Goal: Task Accomplishment & Management: Complete application form

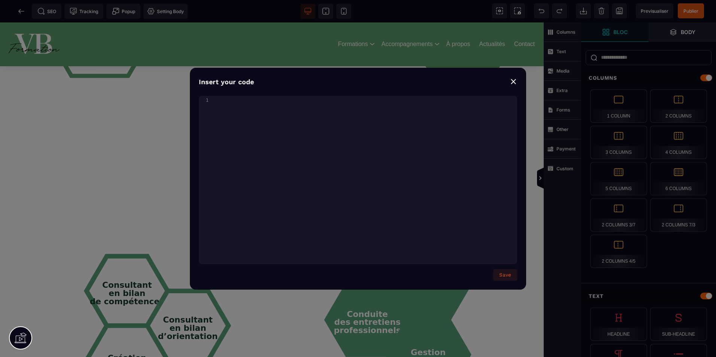
scroll to position [300, 0]
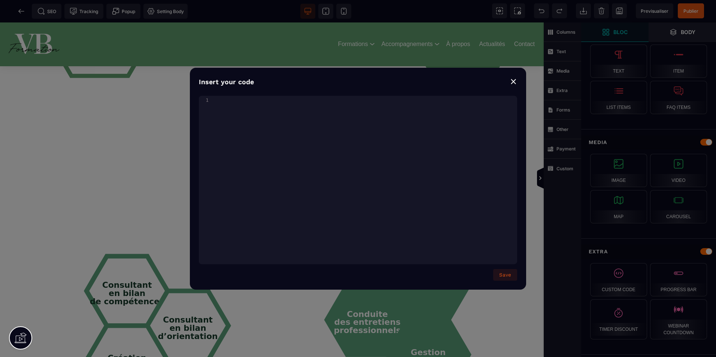
click at [516, 83] on div "⨯" at bounding box center [513, 81] width 7 height 10
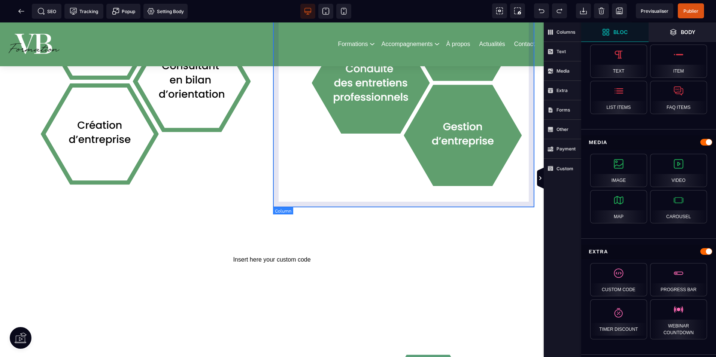
scroll to position [711, 0]
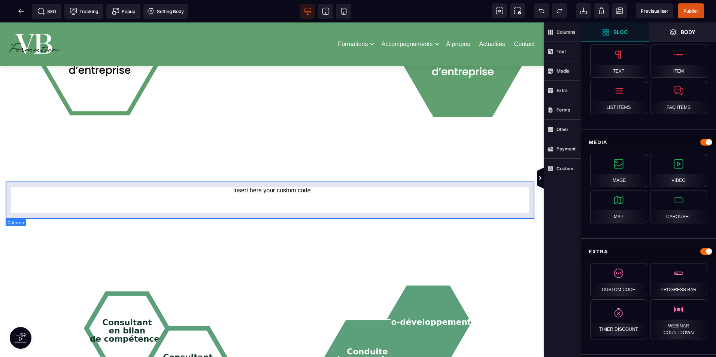
click at [343, 200] on div "Insert here your custom code" at bounding box center [272, 200] width 532 height 37
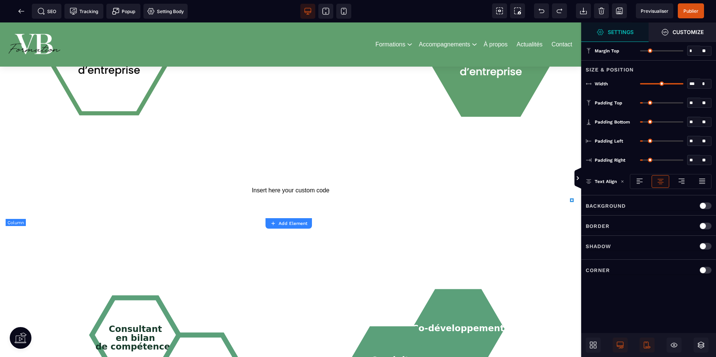
click at [344, 199] on div "Insert here your custom code" at bounding box center [291, 200] width 570 height 37
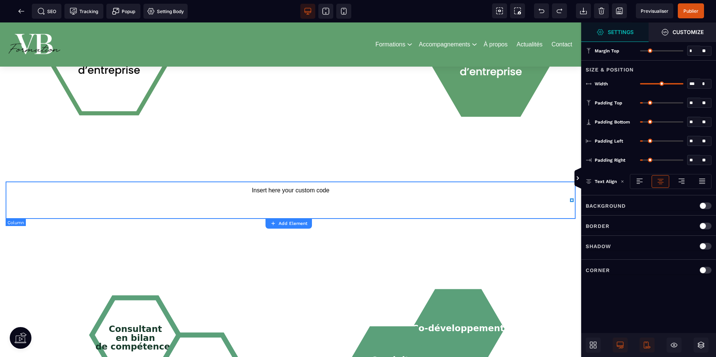
scroll to position [0, 0]
click at [348, 197] on div "Insert here your custom code" at bounding box center [291, 200] width 570 height 37
click at [344, 190] on div "Insert here your custom code" at bounding box center [290, 190] width 559 height 7
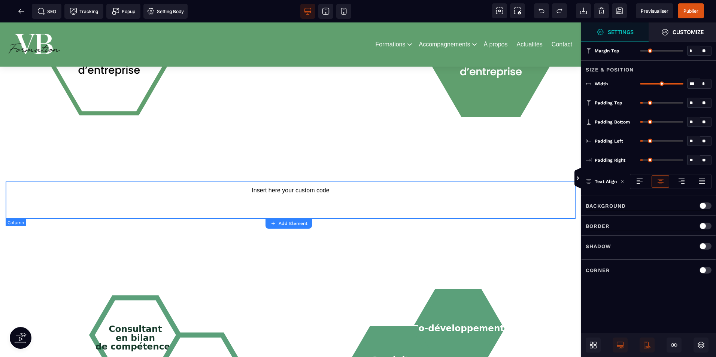
click at [344, 190] on div "Insert here your custom code" at bounding box center [290, 190] width 559 height 7
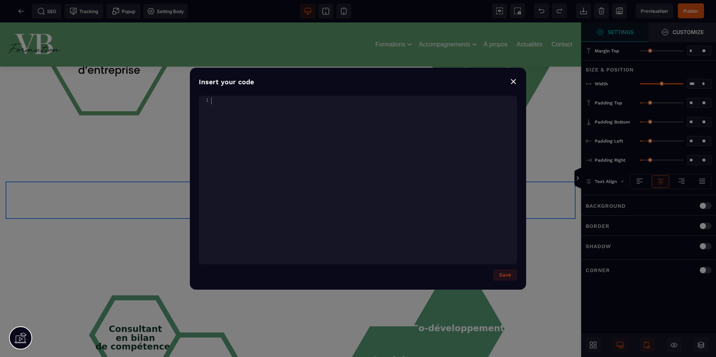
click at [344, 190] on div "xxxxxxxxxx 1 1 ​" at bounding box center [367, 189] width 337 height 187
click at [306, 107] on div "xxxxxxxxxx 1 1 ​" at bounding box center [367, 189] width 337 height 187
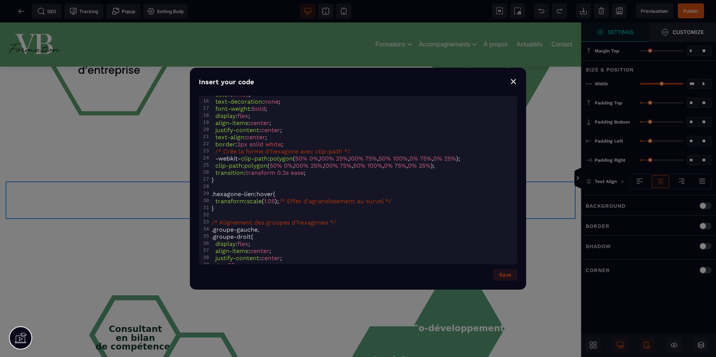
scroll to position [31, 0]
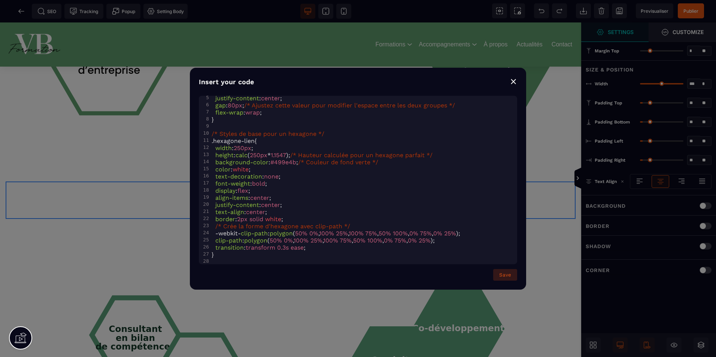
click at [505, 273] on button "Save" at bounding box center [505, 275] width 24 height 12
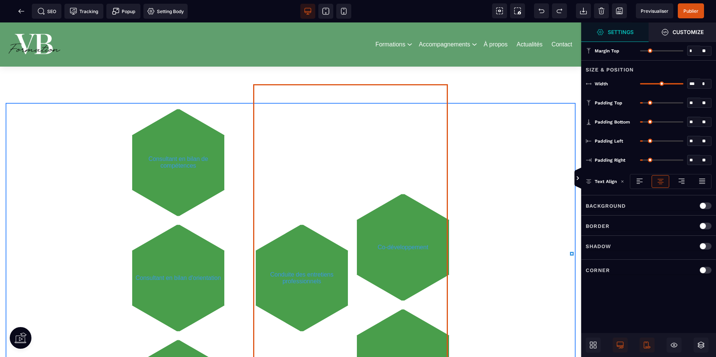
scroll to position [749, 0]
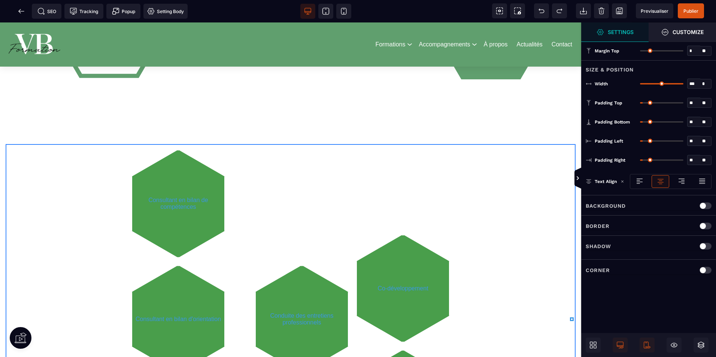
click at [559, 147] on div "Consultant en bilan de compétences Consultant en bilan d'orientation Création d…" at bounding box center [291, 319] width 570 height 350
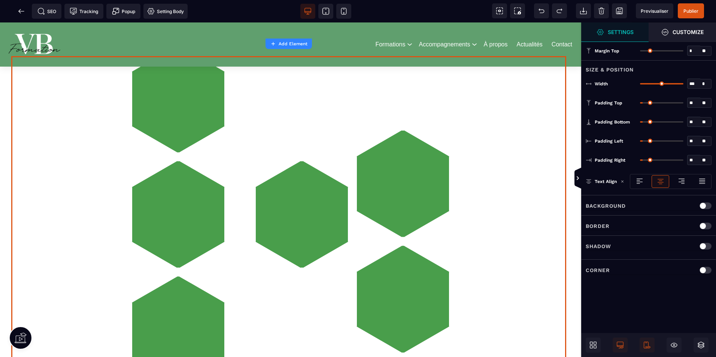
scroll to position [1161, 0]
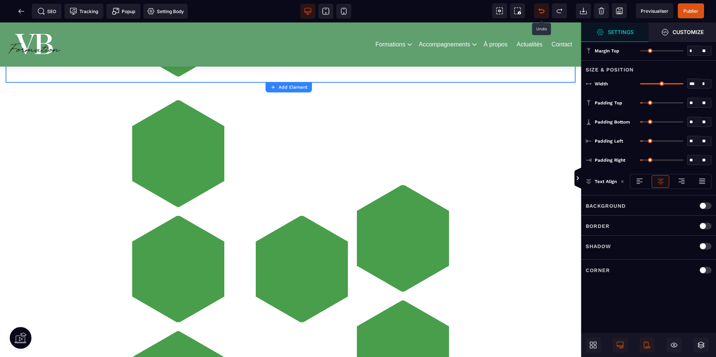
click at [542, 12] on icon at bounding box center [541, 10] width 7 height 7
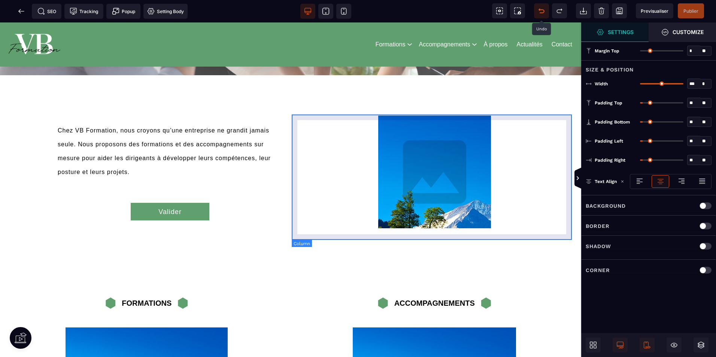
scroll to position [187, 0]
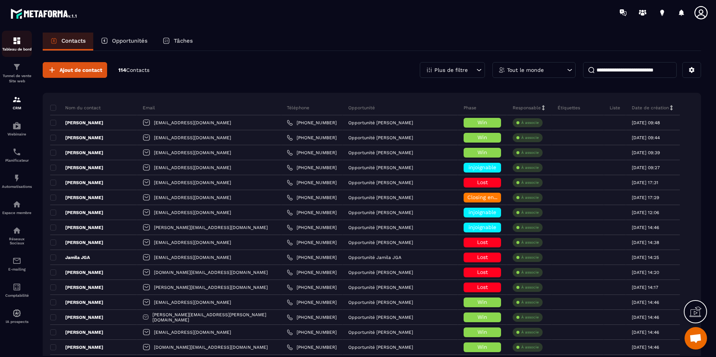
scroll to position [1434, 0]
click at [30, 44] on div "Tableau de bord" at bounding box center [17, 43] width 30 height 15
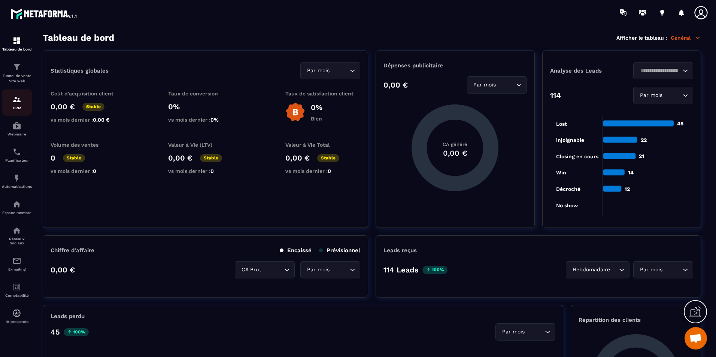
click at [14, 102] on img at bounding box center [16, 99] width 9 height 9
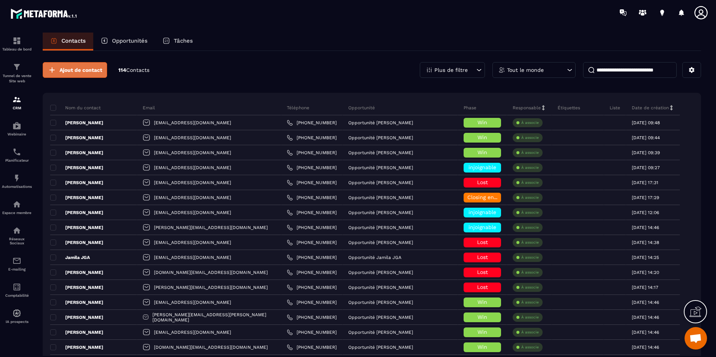
click at [76, 76] on button "Ajout de contact" at bounding box center [75, 70] width 64 height 16
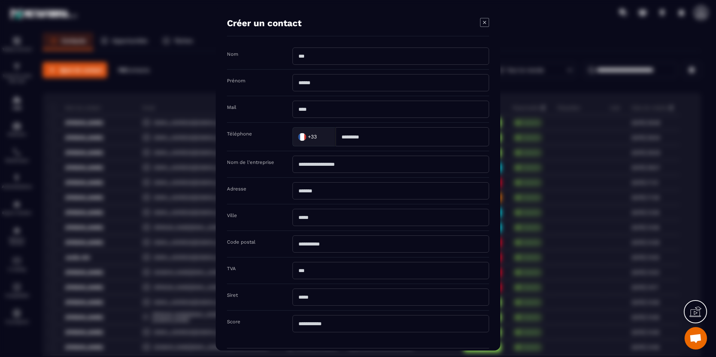
click at [363, 63] on input "Modal window" at bounding box center [390, 56] width 197 height 17
type input "*********"
type input "*******"
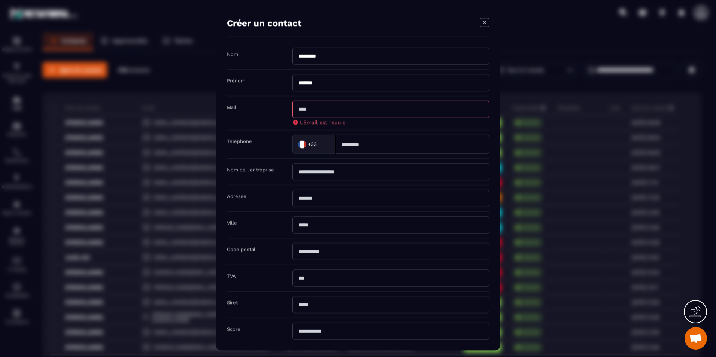
click at [389, 102] on input "Modal window" at bounding box center [390, 109] width 197 height 17
click at [472, 114] on input "Modal window" at bounding box center [390, 109] width 197 height 17
paste input "**********"
type input "**********"
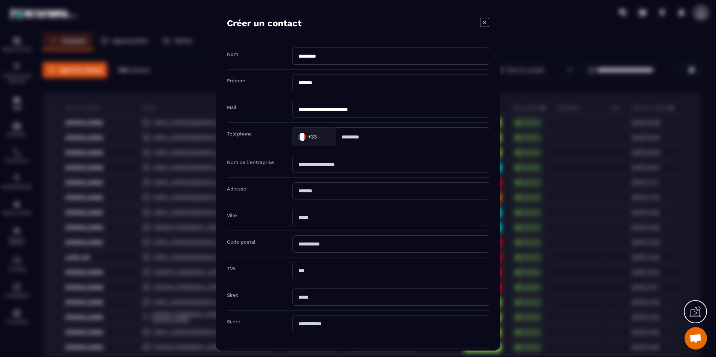
click at [473, 142] on input "Modal window" at bounding box center [412, 136] width 154 height 19
type input "**********"
click at [374, 213] on input "Modal window" at bounding box center [390, 217] width 197 height 17
type input "*******"
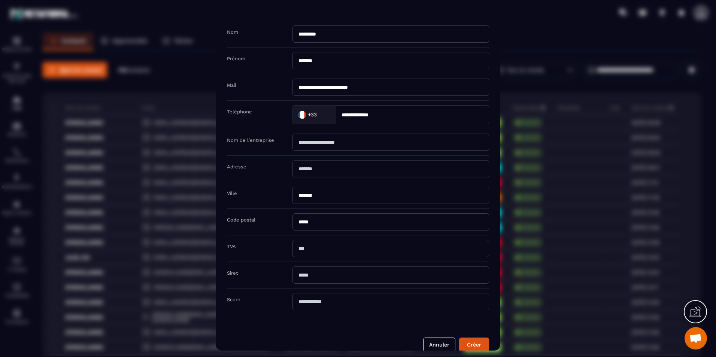
scroll to position [34, 0]
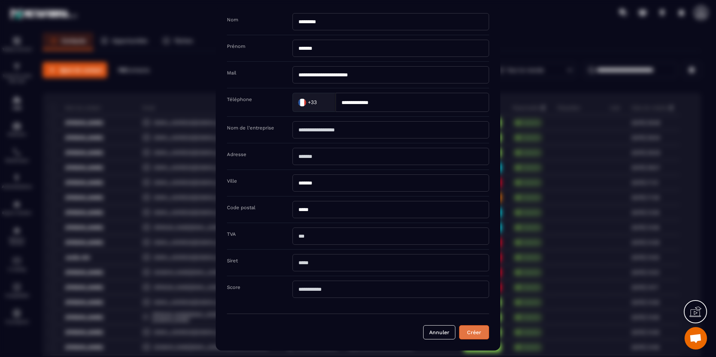
type input "*****"
click at [470, 330] on button "Créer" at bounding box center [474, 332] width 30 height 14
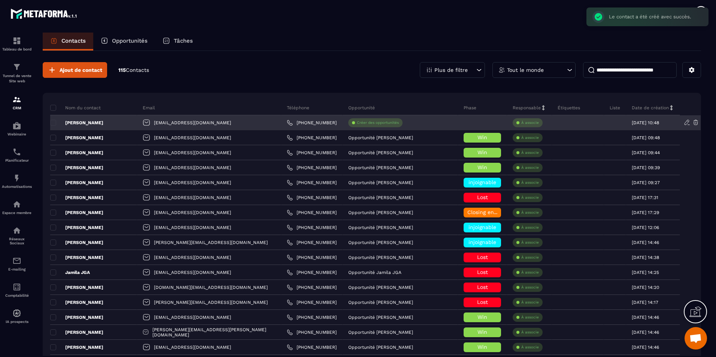
click at [124, 122] on div "Justine DE LACAZE" at bounding box center [93, 122] width 87 height 15
